Goal: Task Accomplishment & Management: Manage account settings

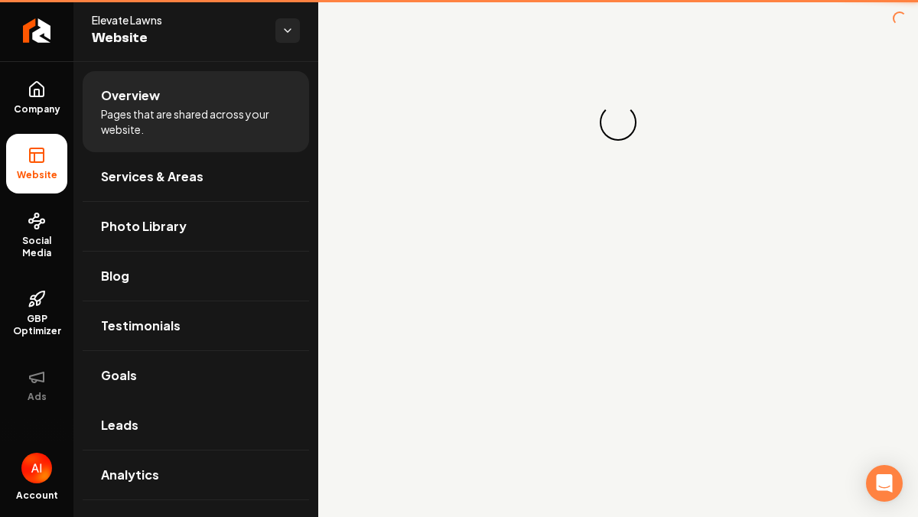
scroll to position [24, 0]
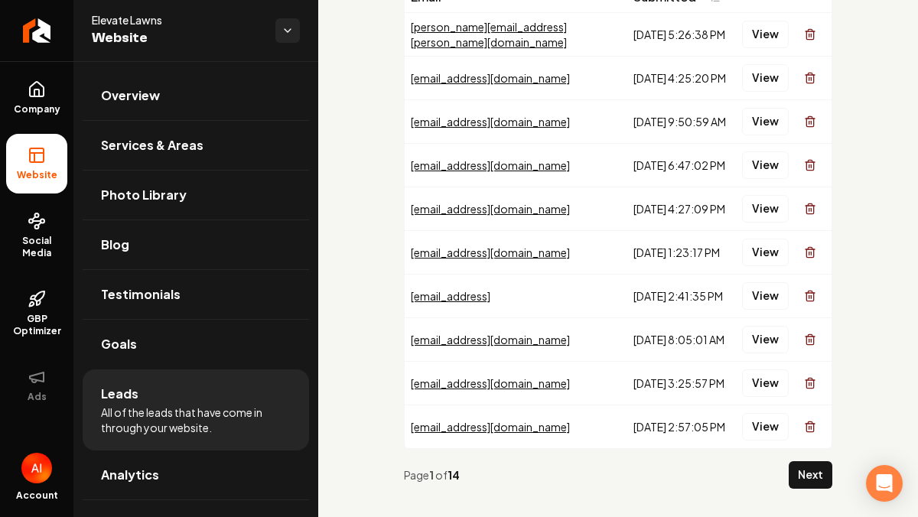
scroll to position [137, 0]
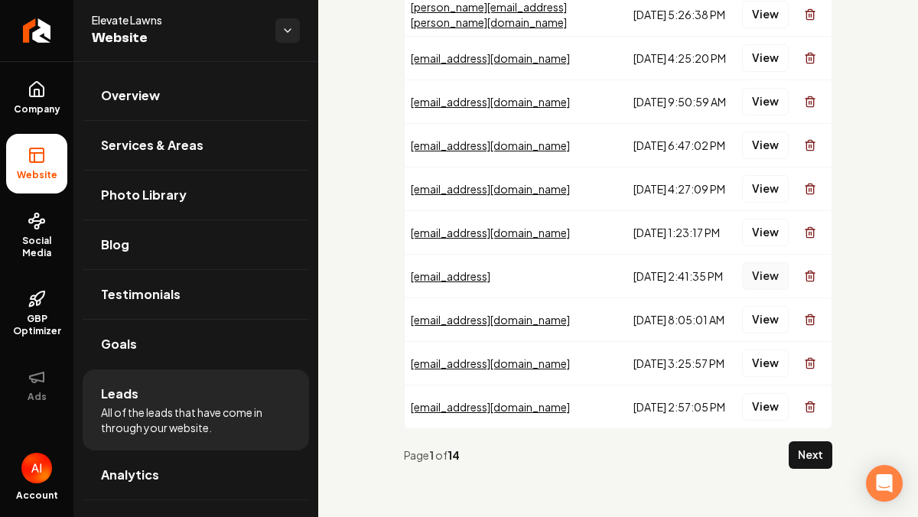
click at [757, 275] on button "View" at bounding box center [765, 276] width 47 height 28
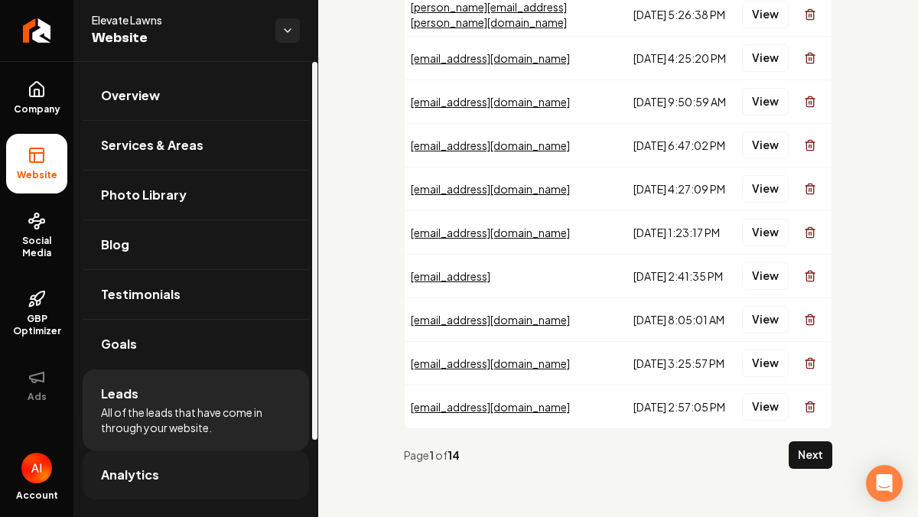
click at [170, 466] on link "Analytics" at bounding box center [196, 474] width 226 height 49
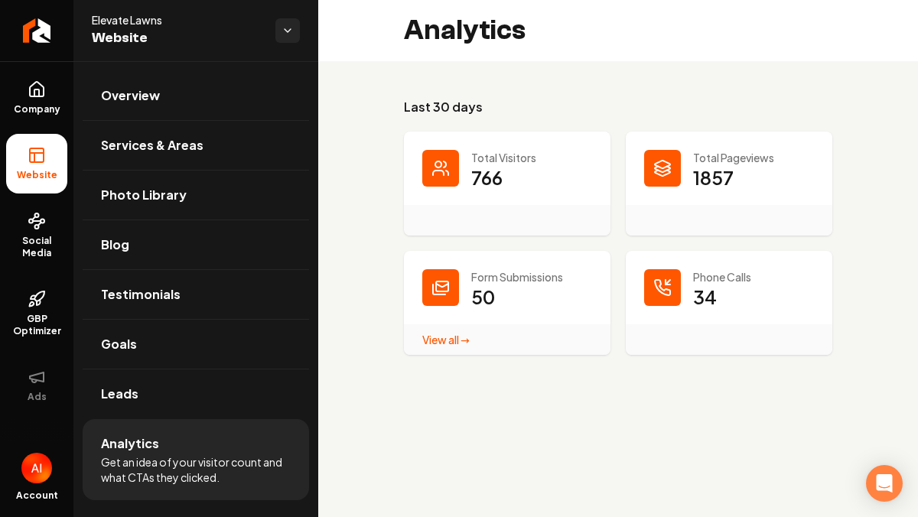
click at [463, 337] on link "View all → Form Submissions stats" at bounding box center [445, 340] width 47 height 14
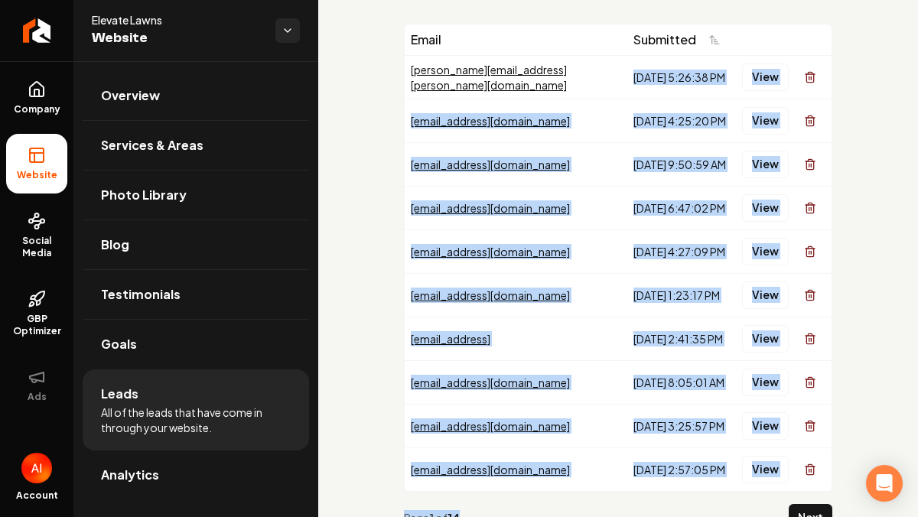
scroll to position [137, 0]
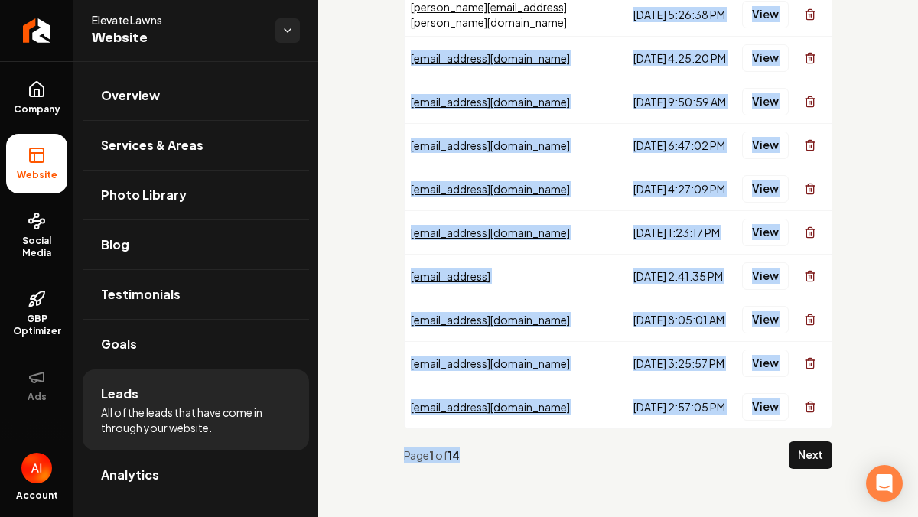
drag, startPoint x: 589, startPoint y: 78, endPoint x: 596, endPoint y: 576, distance: 497.9
click at [596, 516] on html "Company Website Social Media GBP Optimizer Ads Account Elevate Lawns Website Ov…" at bounding box center [459, 258] width 918 height 517
click at [579, 483] on div "Email Submitted [PERSON_NAME][EMAIL_ADDRESS][PERSON_NAME][DOMAIN_NAME] [DATE] 5…" at bounding box center [618, 220] width 600 height 593
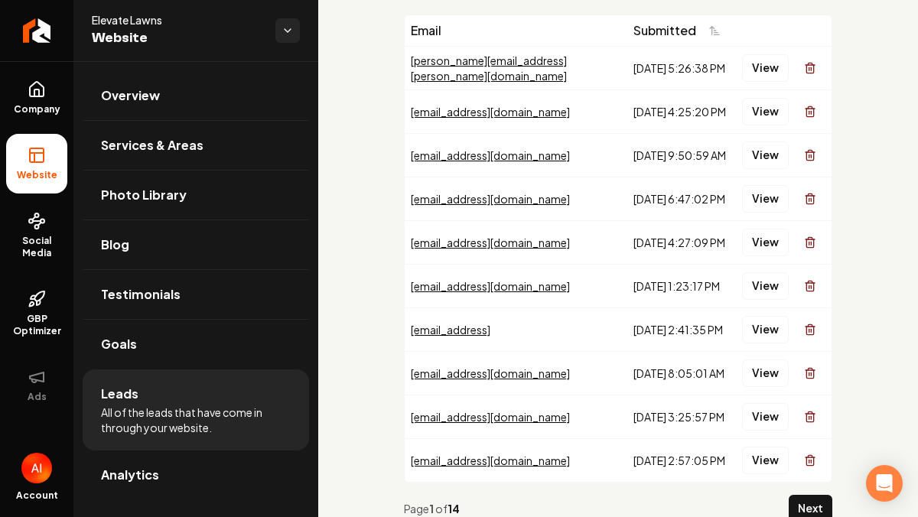
scroll to position [134, 0]
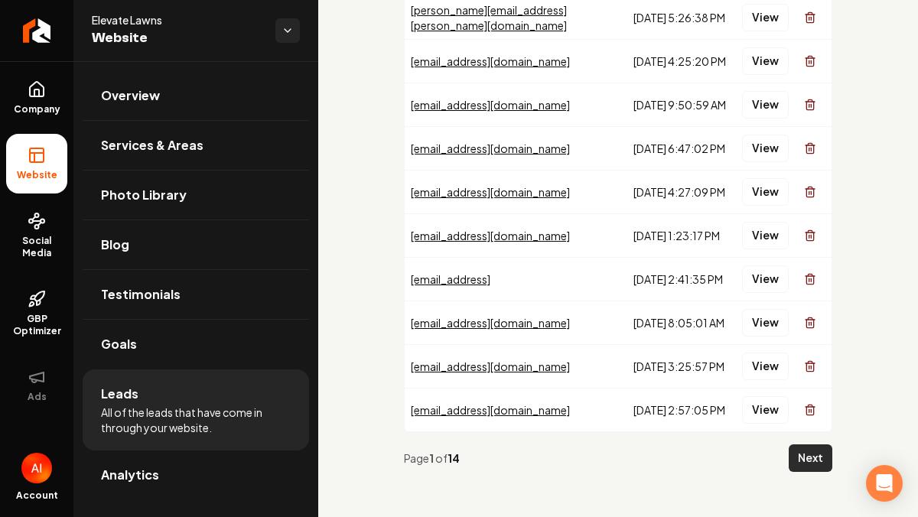
click at [801, 457] on button "Next" at bounding box center [810, 458] width 44 height 28
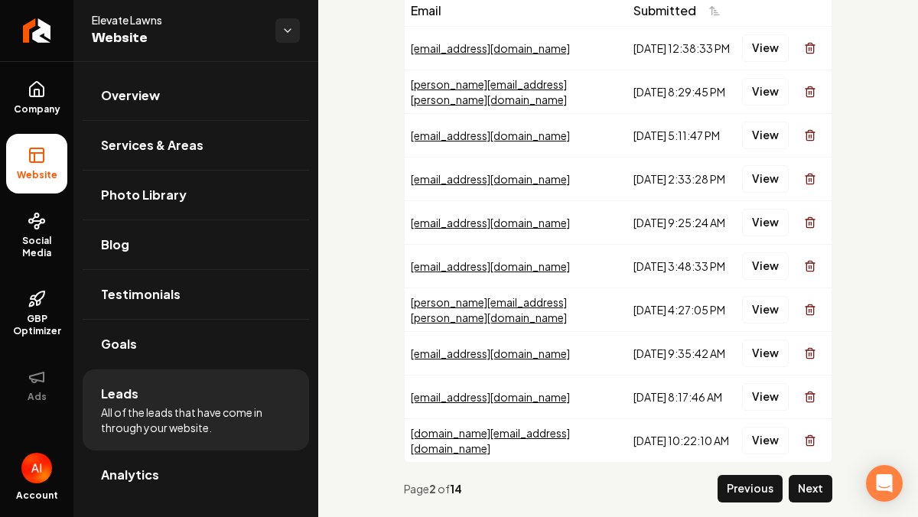
scroll to position [137, 0]
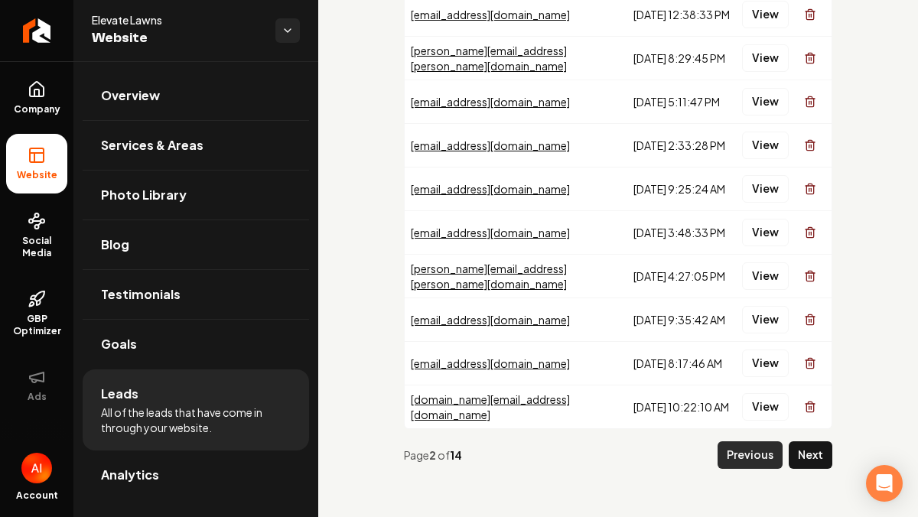
click at [778, 446] on button "Previous" at bounding box center [749, 455] width 65 height 28
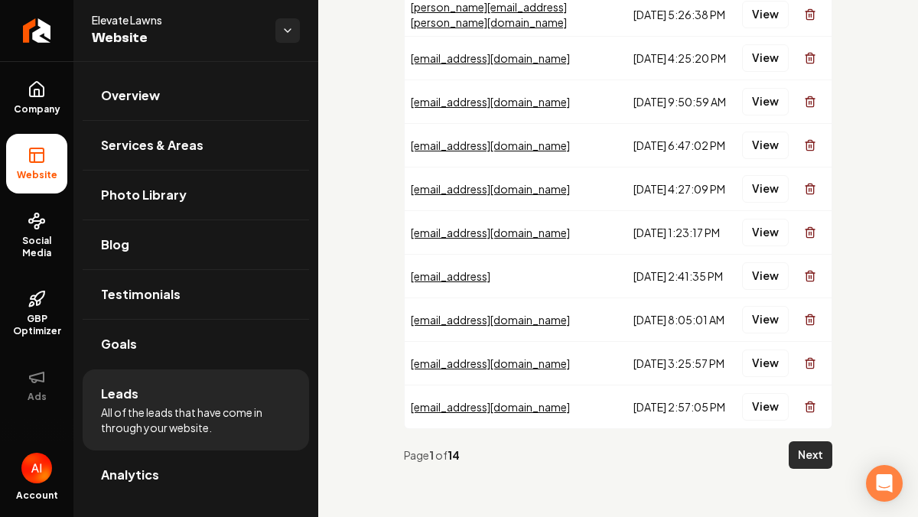
click at [803, 457] on button "Next" at bounding box center [810, 455] width 44 height 28
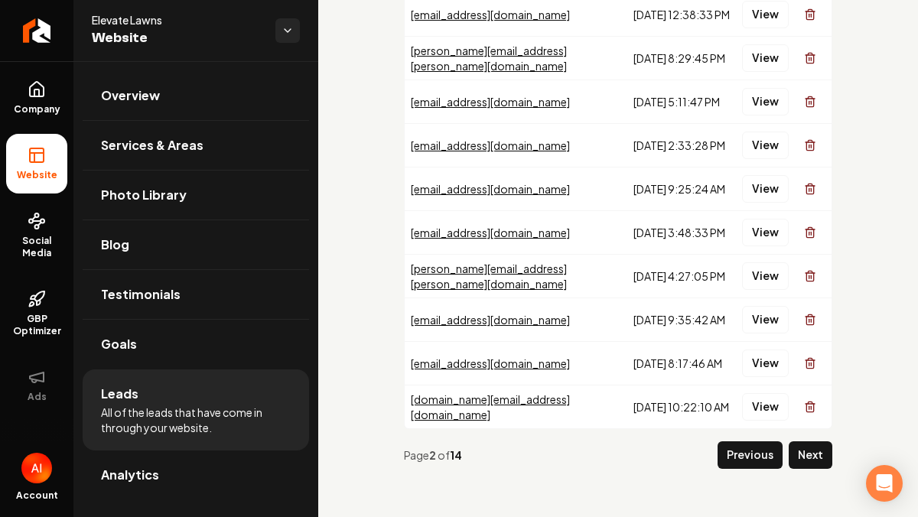
click at [746, 438] on div "Page 2 of 14 Previous Next" at bounding box center [618, 455] width 428 height 52
click at [749, 456] on button "Previous" at bounding box center [749, 455] width 65 height 28
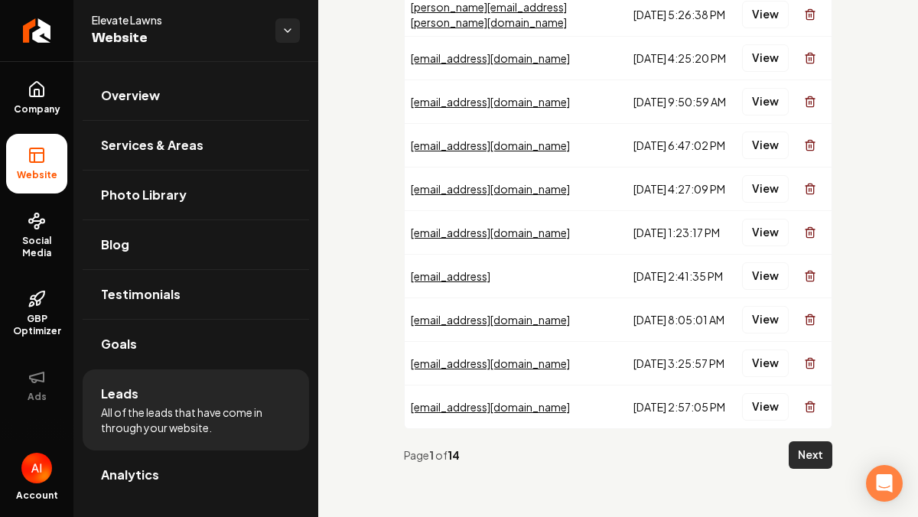
click at [800, 457] on button "Next" at bounding box center [810, 455] width 44 height 28
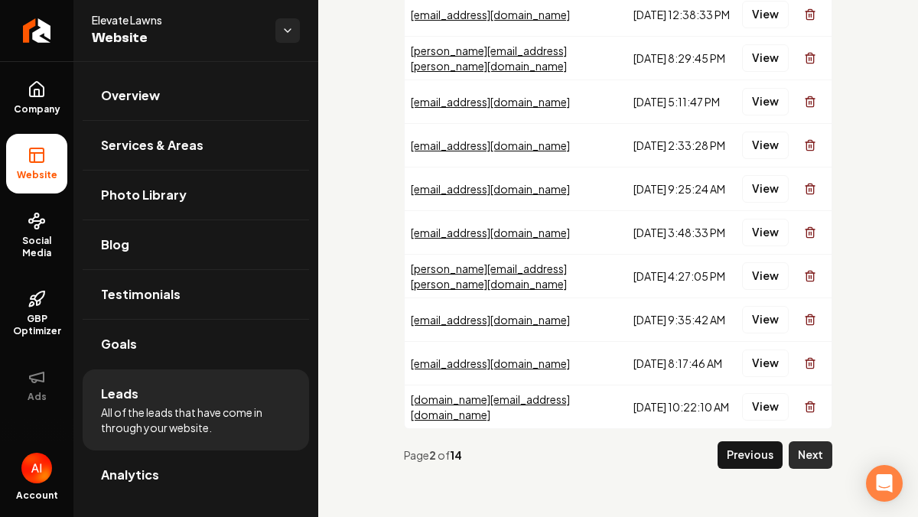
click at [809, 454] on button "Next" at bounding box center [810, 455] width 44 height 28
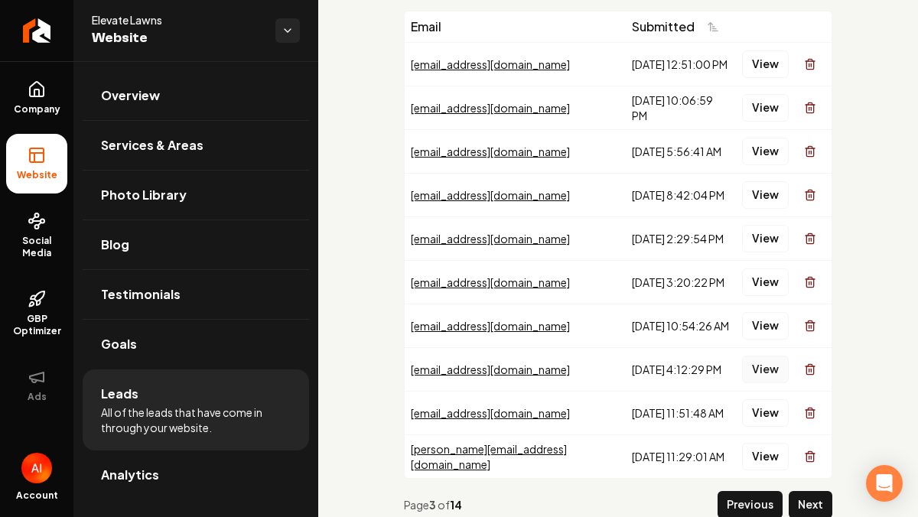
scroll to position [93, 0]
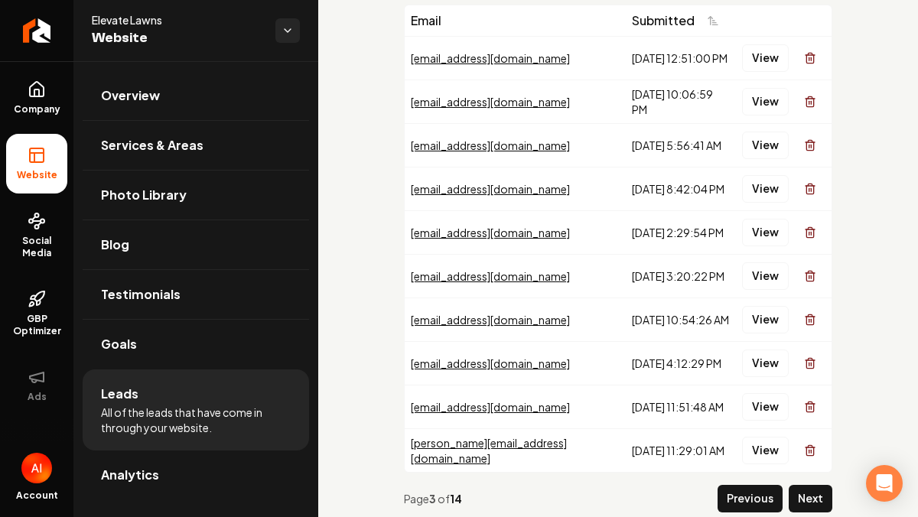
click at [785, 505] on div "Previous Next" at bounding box center [774, 499] width 115 height 28
click at [808, 500] on button "Next" at bounding box center [810, 499] width 44 height 28
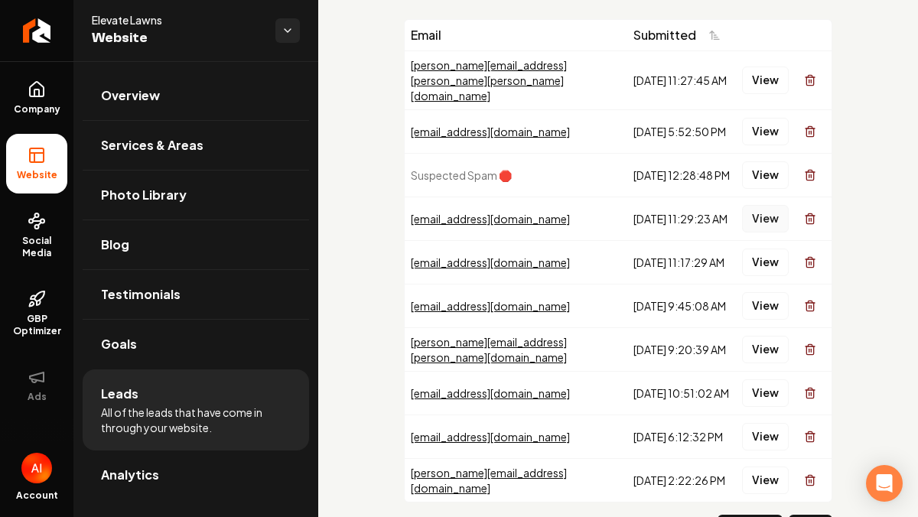
scroll to position [80, 0]
click at [758, 161] on button "View" at bounding box center [765, 175] width 47 height 28
